Goal: Transaction & Acquisition: Purchase product/service

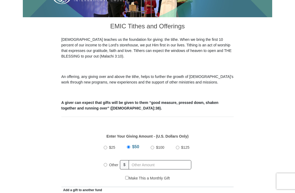
click at [106, 167] on input "Other" at bounding box center [105, 165] width 3 height 3
radio input "true"
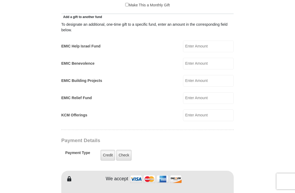
scroll to position [301, 0]
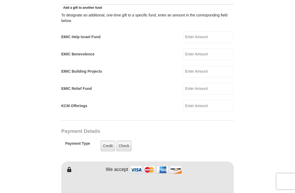
type input "300"
click at [125, 148] on label "Check" at bounding box center [123, 146] width 15 height 11
click at [0, 0] on input "Check" at bounding box center [0, 0] width 0 height 0
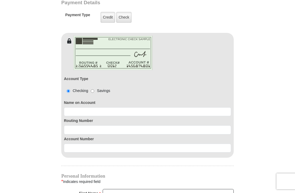
scroll to position [432, 0]
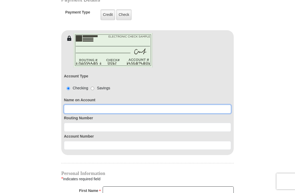
click at [85, 108] on input at bounding box center [147, 109] width 167 height 9
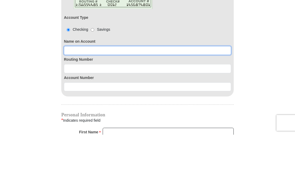
type input "Sandra Winchester"
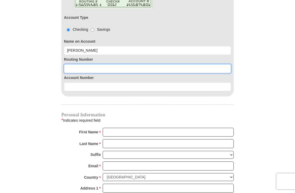
click at [94, 69] on input at bounding box center [147, 68] width 167 height 9
type input "111301122"
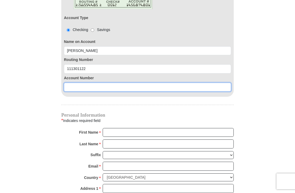
click at [82, 91] on input at bounding box center [147, 87] width 167 height 9
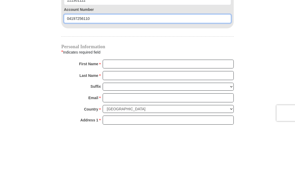
type input "04197256110"
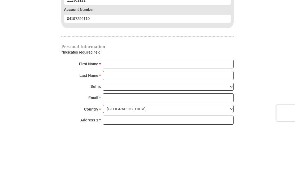
click at [143, 128] on input "First Name *" at bounding box center [168, 132] width 131 height 9
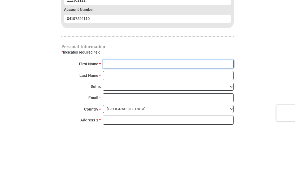
type input "Sandra"
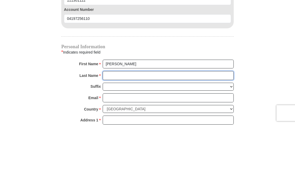
type input "Winchester"
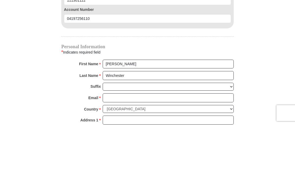
scroll to position [559, 0]
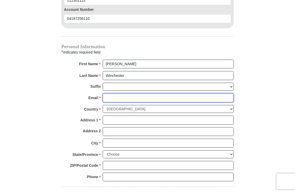
click at [120, 97] on input "Email *" at bounding box center [168, 97] width 131 height 9
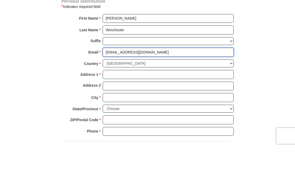
type input "bwinchester2@suddenlink.net"
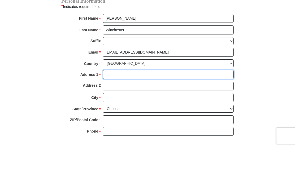
click at [127, 116] on input "Address 1 *" at bounding box center [168, 120] width 131 height 9
type input "5357 Harwood"
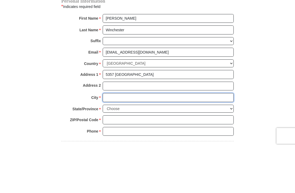
click at [124, 139] on input "City *" at bounding box center [168, 143] width 131 height 9
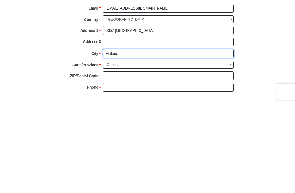
type input "Abilene"
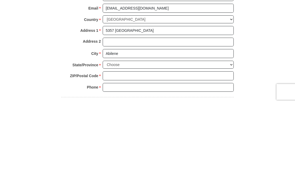
click at [128, 151] on select "Choose Alabama Alaska American Samoa Arizona Arkansas Armed Forces Americas Arm…" at bounding box center [168, 155] width 131 height 8
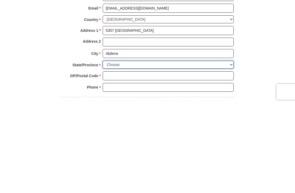
scroll to position [649, 0]
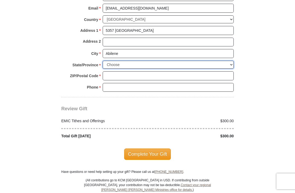
select select "TX"
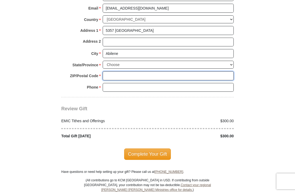
click at [115, 72] on input "ZIP/Postal Code *" at bounding box center [168, 75] width 131 height 9
type input "79605"
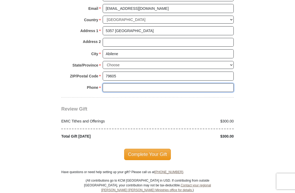
click at [128, 85] on input "Phone * *" at bounding box center [168, 87] width 131 height 9
type input "3257251063"
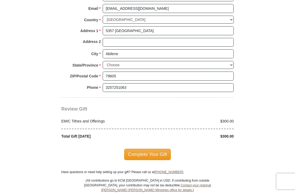
scroll to position [649, 0]
click at [151, 153] on span "Complete Your Gift" at bounding box center [147, 154] width 47 height 11
